Goal: Information Seeking & Learning: Learn about a topic

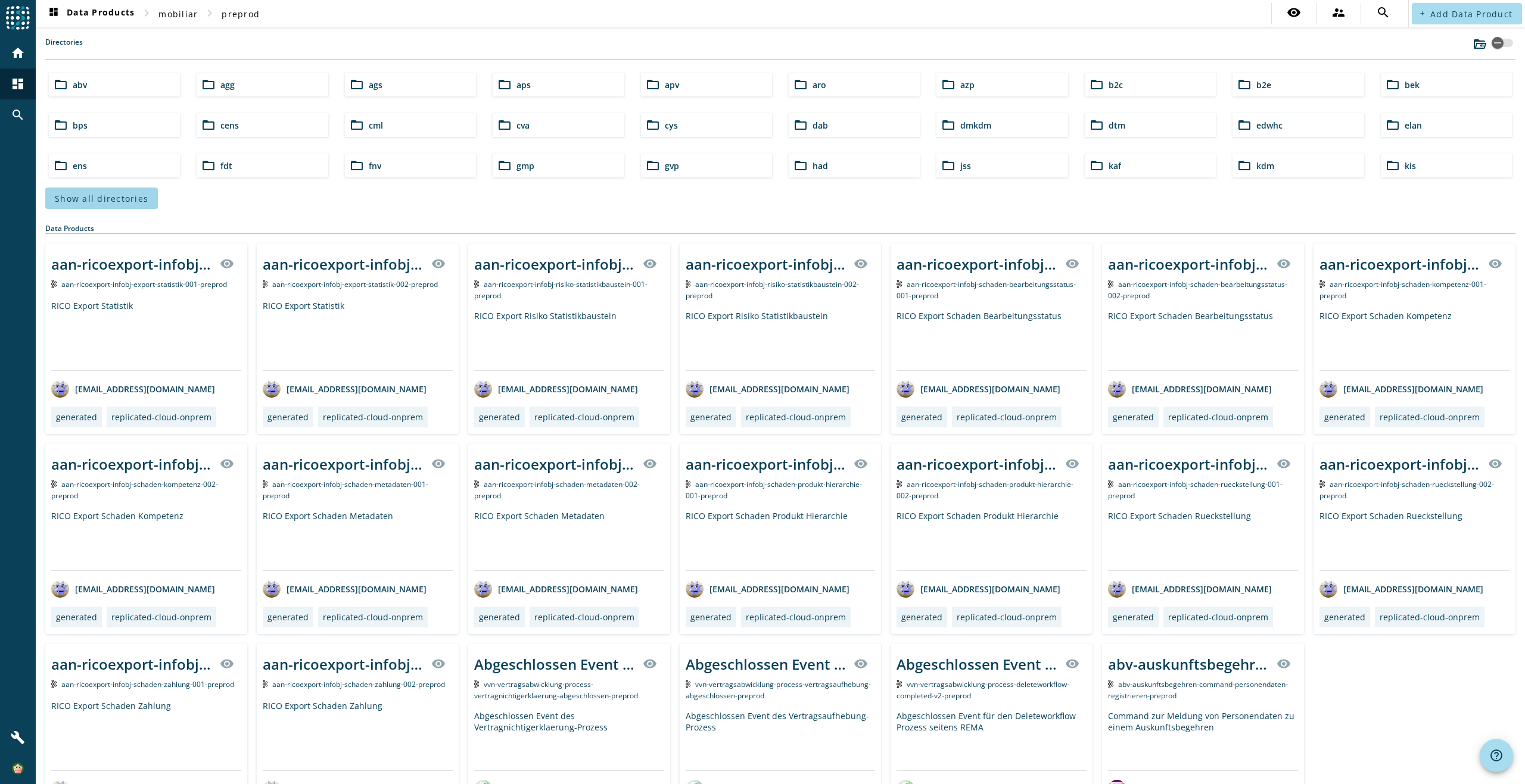
click at [104, 193] on span "Show all directories" at bounding box center [101, 198] width 93 height 11
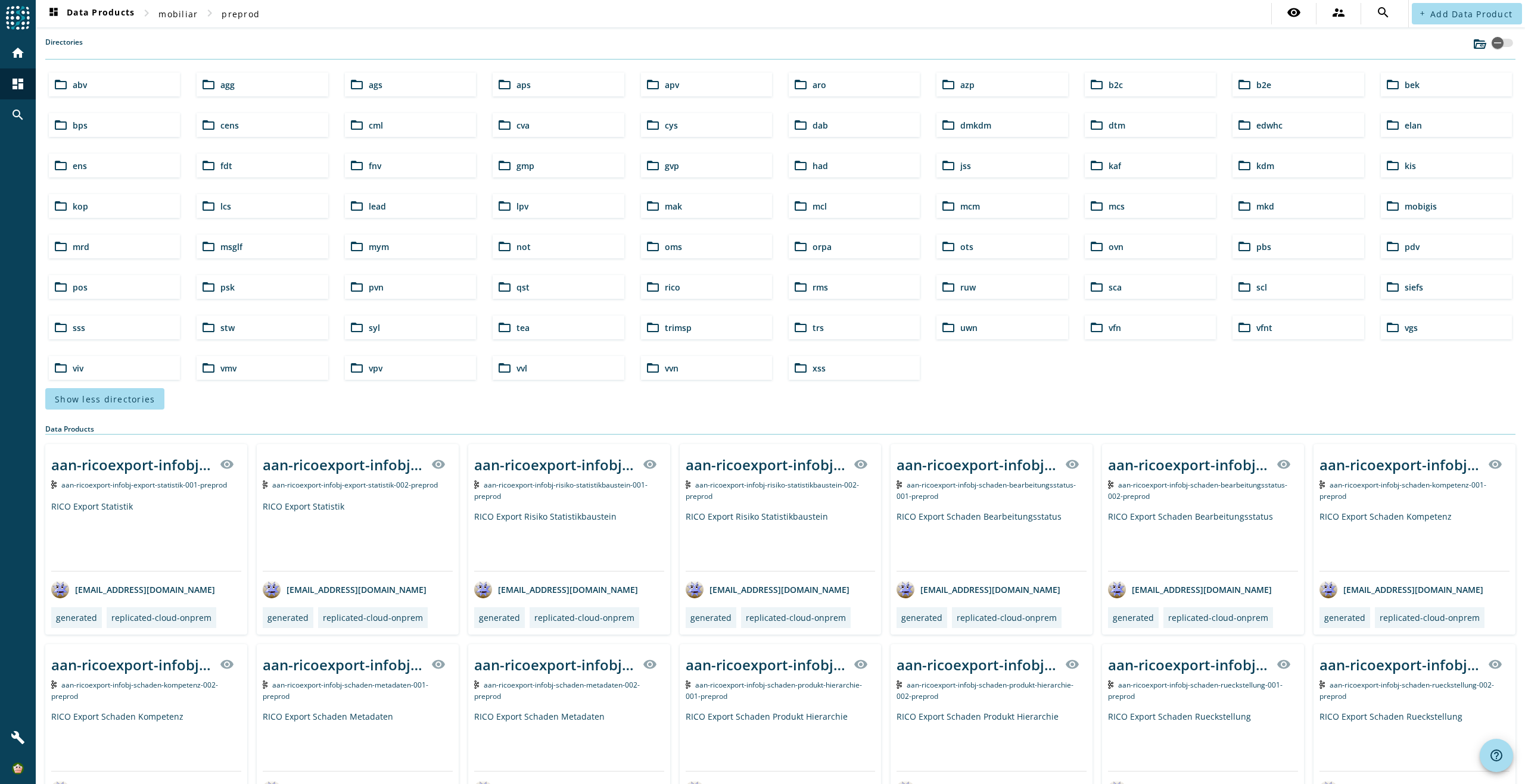
click at [245, 207] on div "folder_open lcs" at bounding box center [262, 206] width 131 height 23
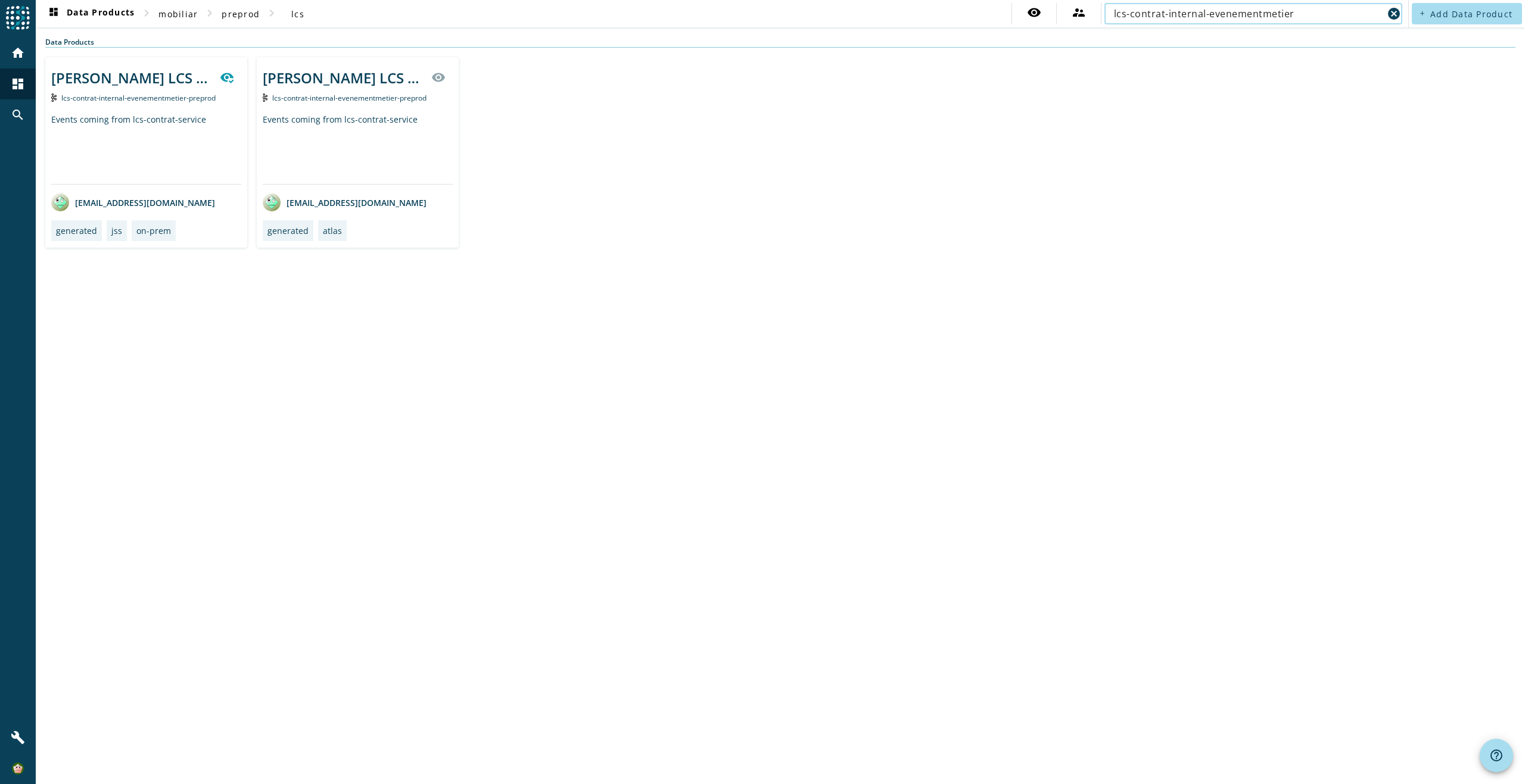
type input "lcs-contrat-internal-evenementmetier"
click at [356, 110] on div "[PERSON_NAME] LCS Contrat internal evenementmetier topic visibility lcs-contrat…" at bounding box center [358, 152] width 202 height 190
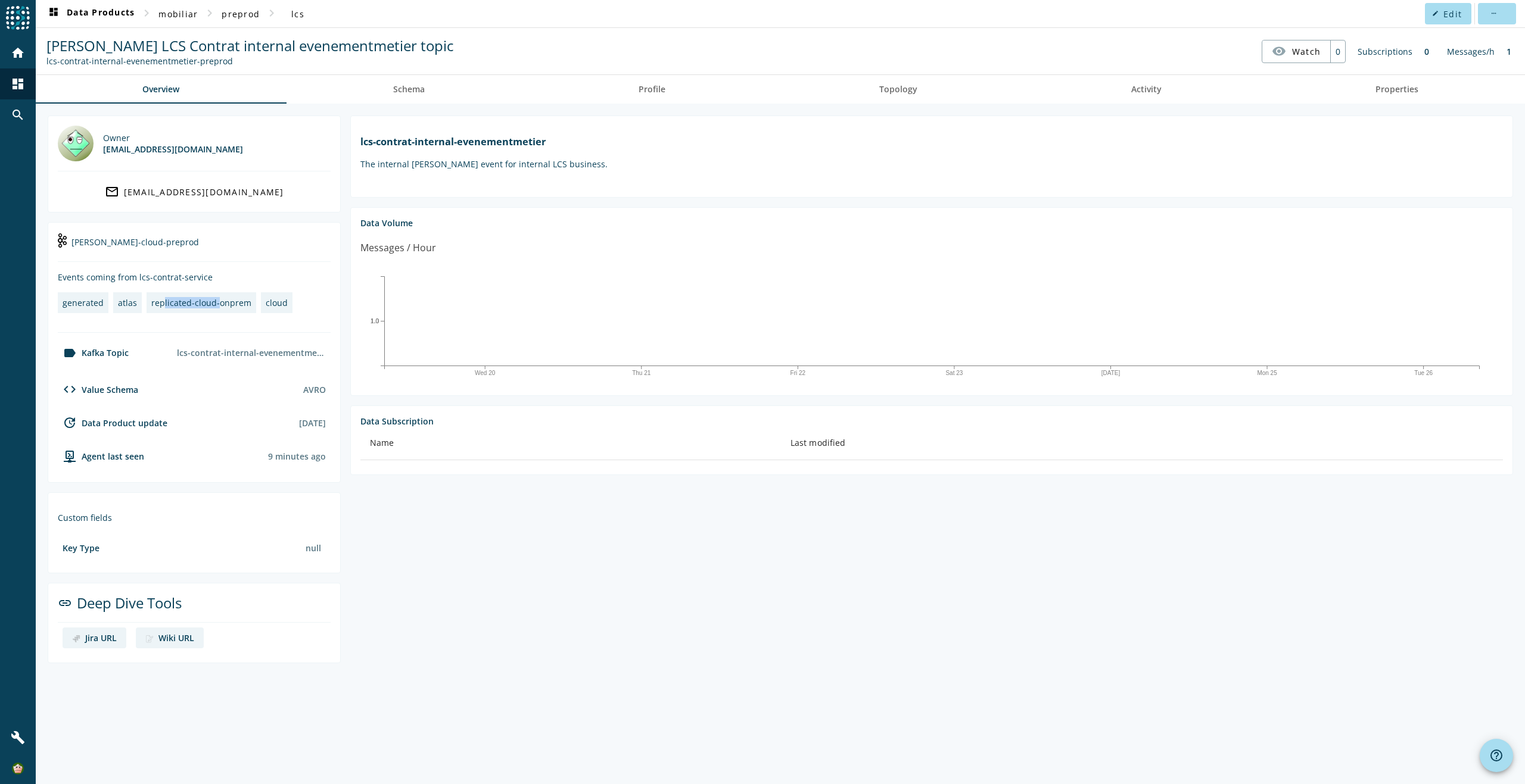
drag, startPoint x: 160, startPoint y: 300, endPoint x: 217, endPoint y: 302, distance: 57.0
click at [217, 302] on div "replicated-cloud-onprem" at bounding box center [201, 302] width 100 height 11
click at [643, 617] on section "lcs-contrat-internal-evenementmetier The internal [PERSON_NAME] event for inter…" at bounding box center [927, 388] width 1172 height 547
click at [411, 88] on span "Schema" at bounding box center [409, 89] width 31 height 9
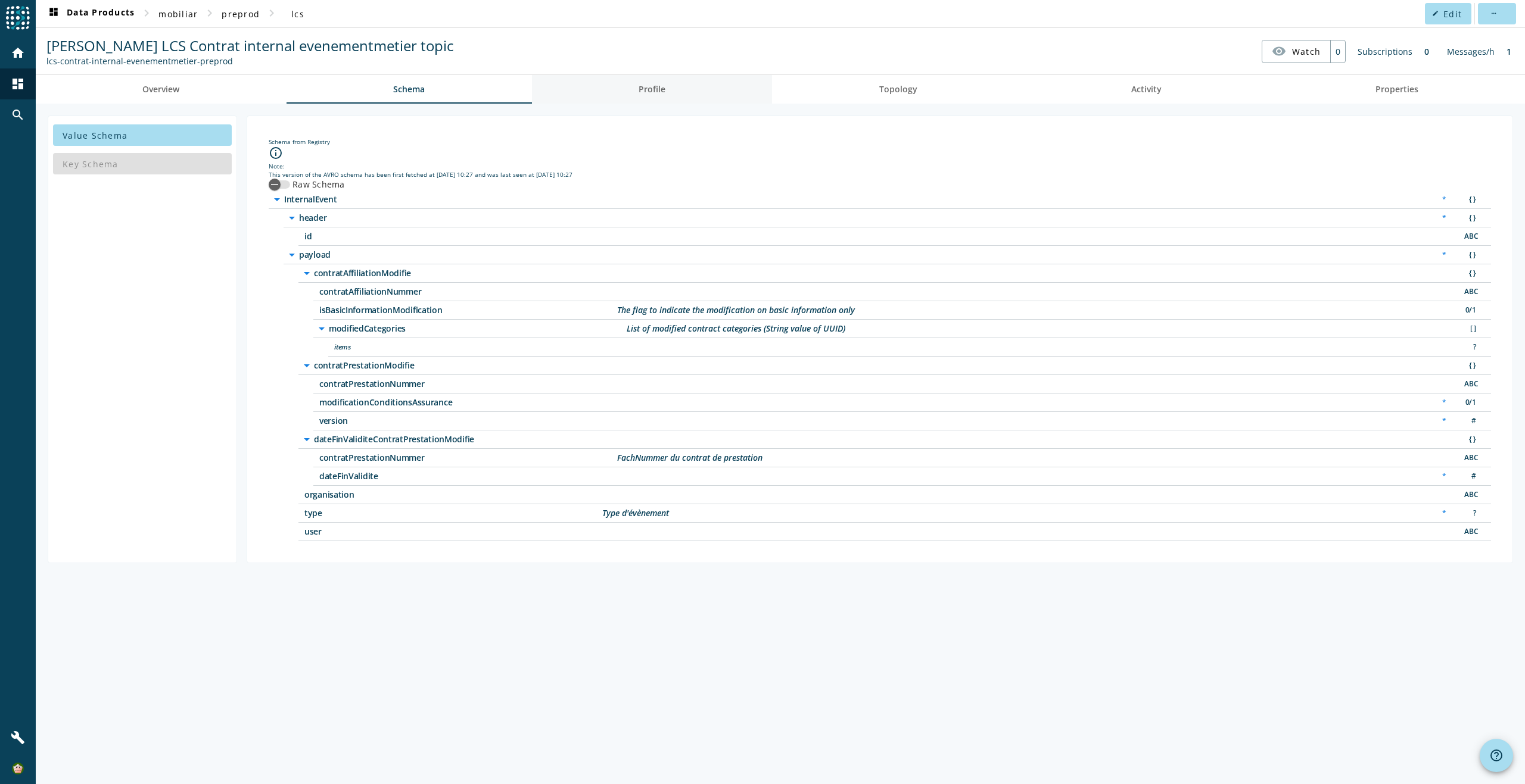
click at [691, 85] on link "Profile" at bounding box center [652, 89] width 241 height 28
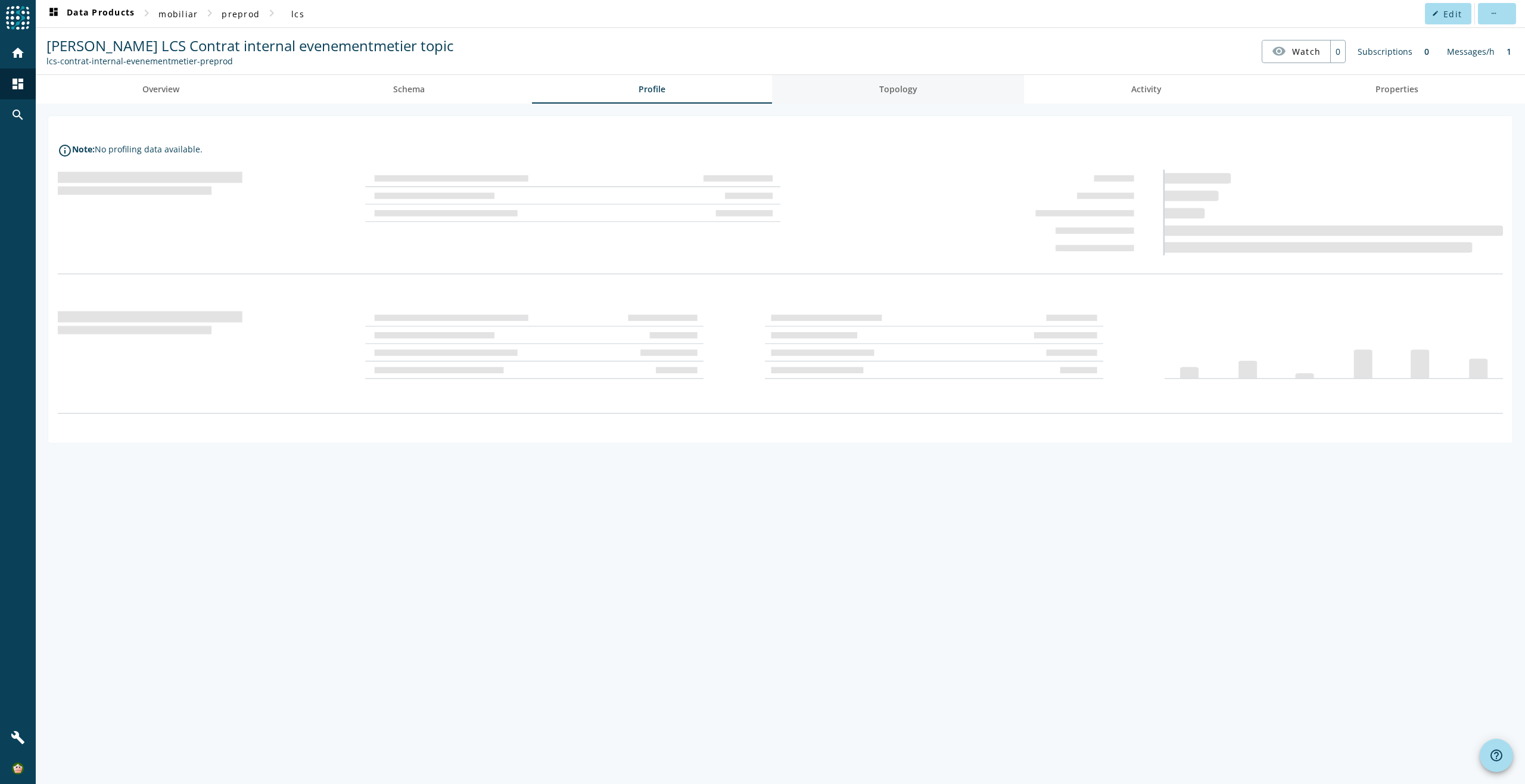
click at [889, 89] on span "Topology" at bounding box center [898, 89] width 38 height 9
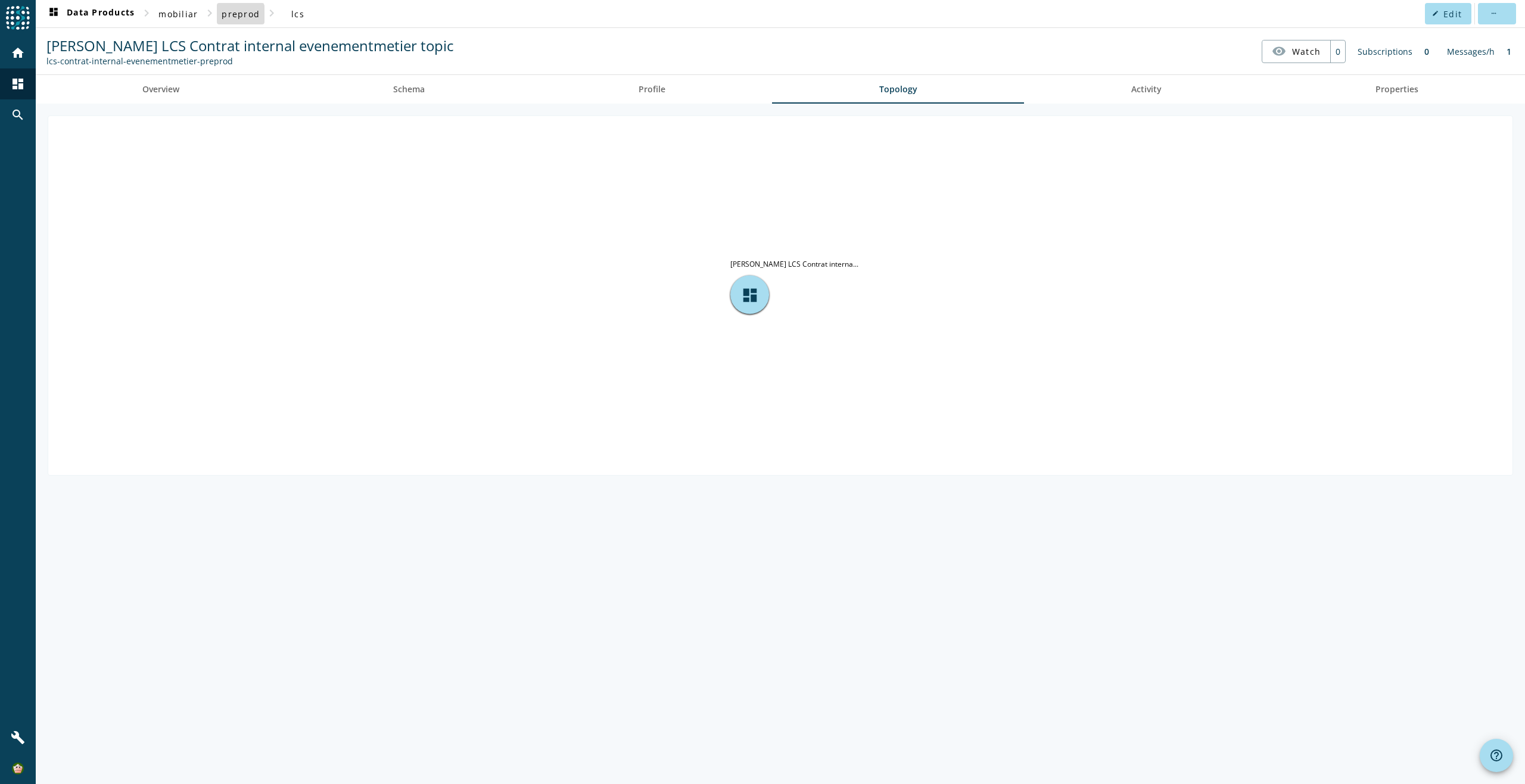
click at [237, 14] on span "preprod" at bounding box center [241, 14] width 38 height 11
